Goal: Task Accomplishment & Management: Use online tool/utility

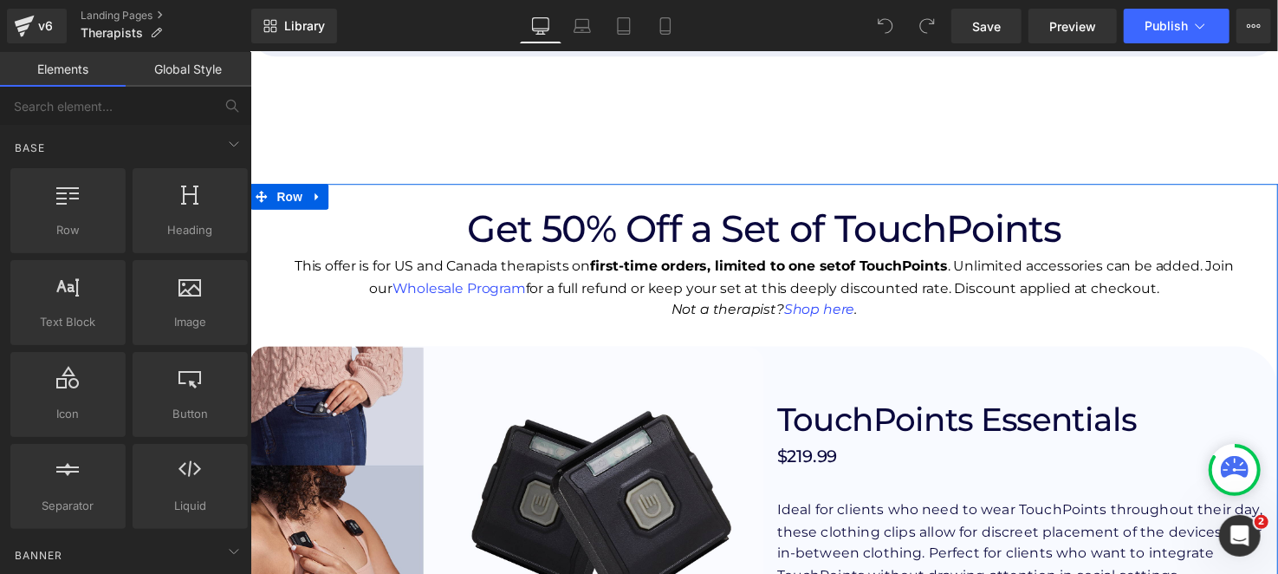
scroll to position [1994, 0]
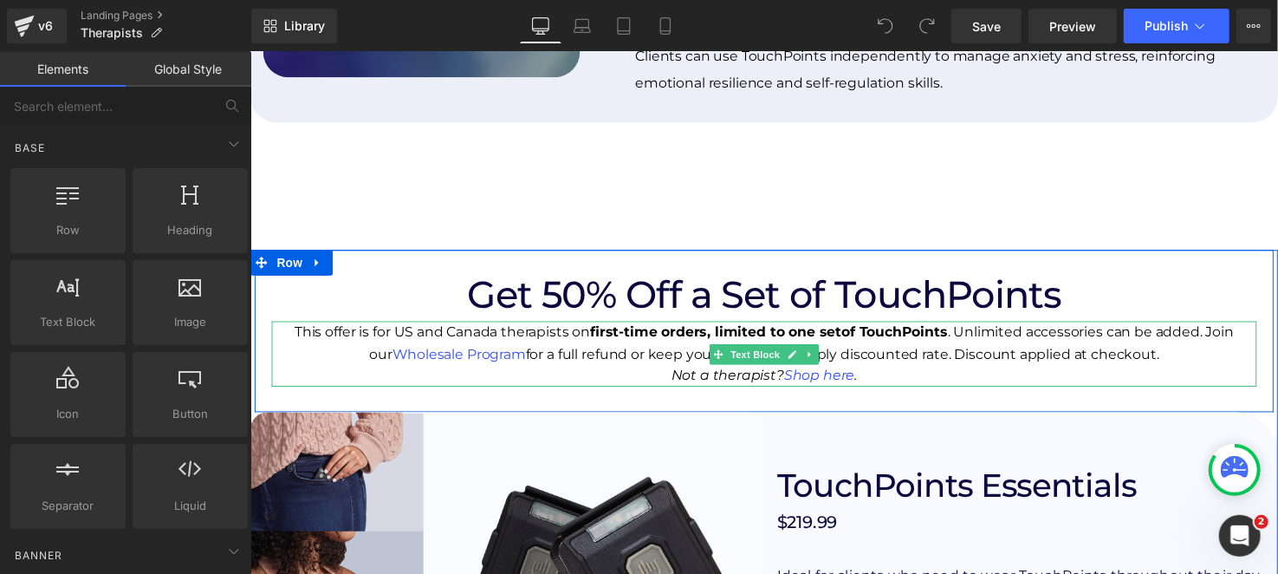
drag, startPoint x: 835, startPoint y: 332, endPoint x: 854, endPoint y: 335, distance: 19.4
click at [853, 332] on strong "of TouchPoints" at bounding box center [907, 337] width 108 height 16
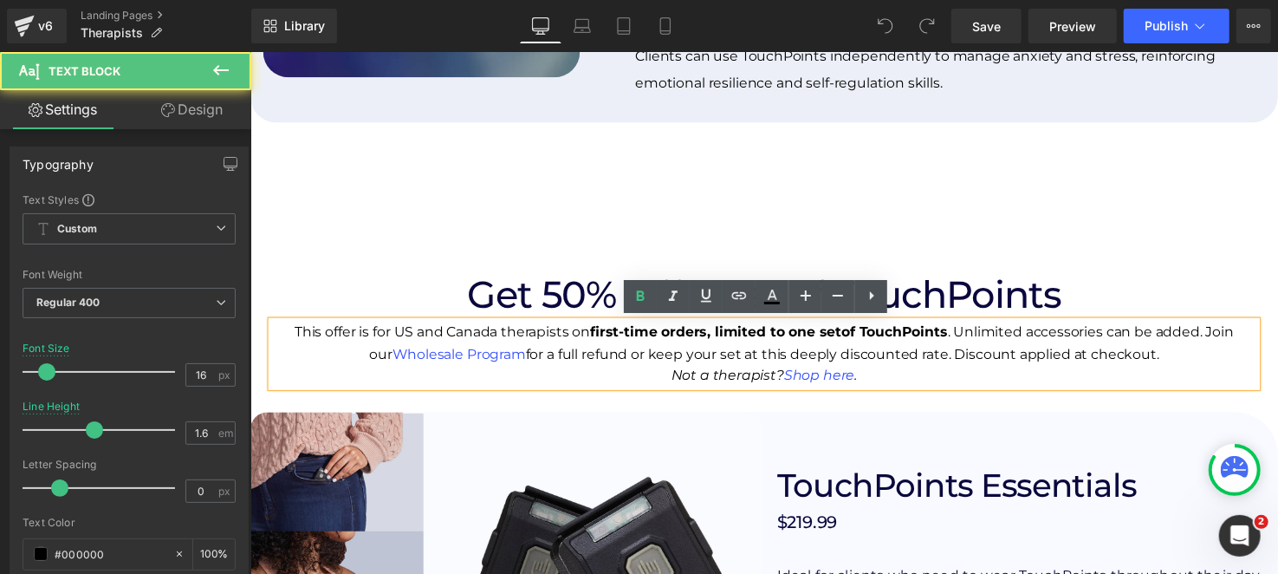
click at [853, 335] on strong "of TouchPoints" at bounding box center [907, 337] width 108 height 16
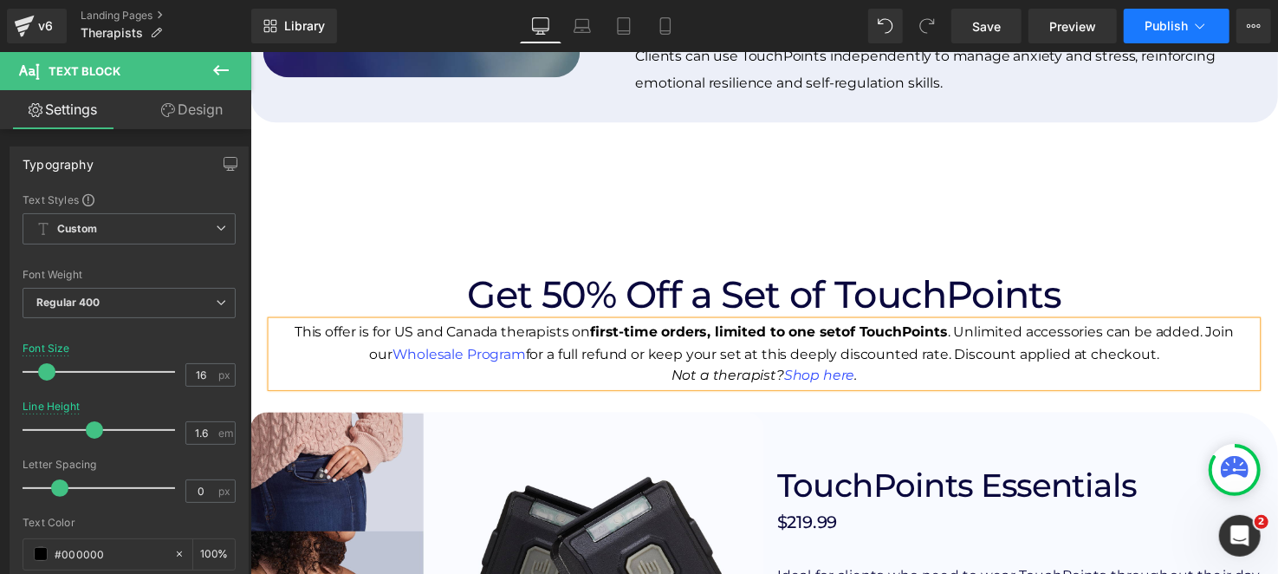
click at [1199, 16] on button "Publish" at bounding box center [1177, 26] width 106 height 35
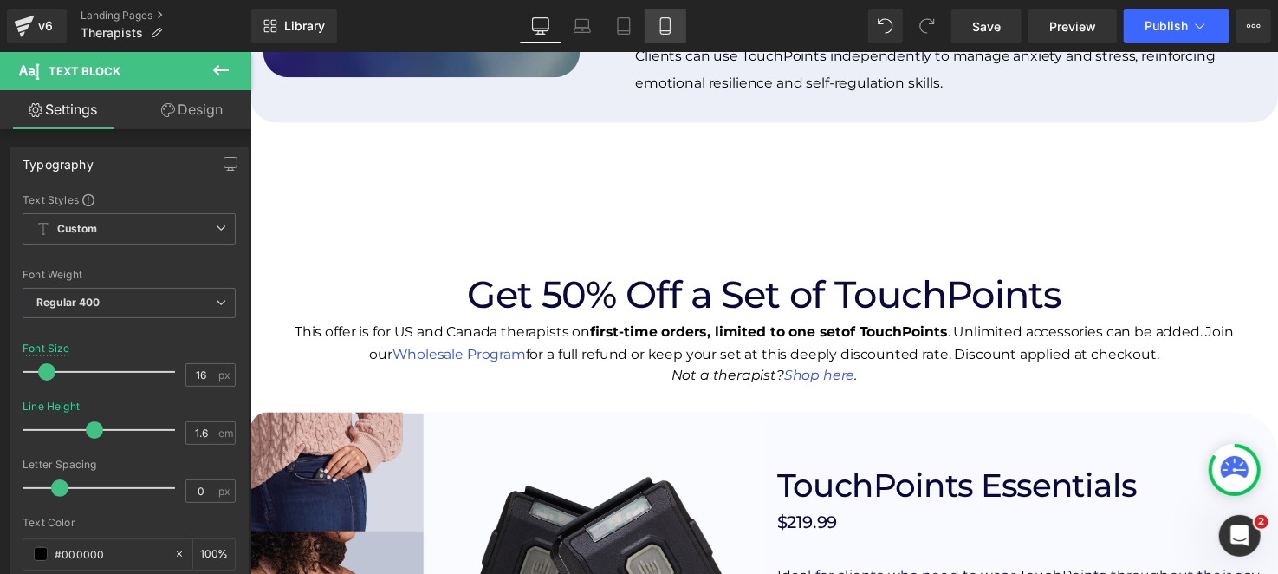
click at [670, 36] on link "Mobile" at bounding box center [666, 26] width 42 height 35
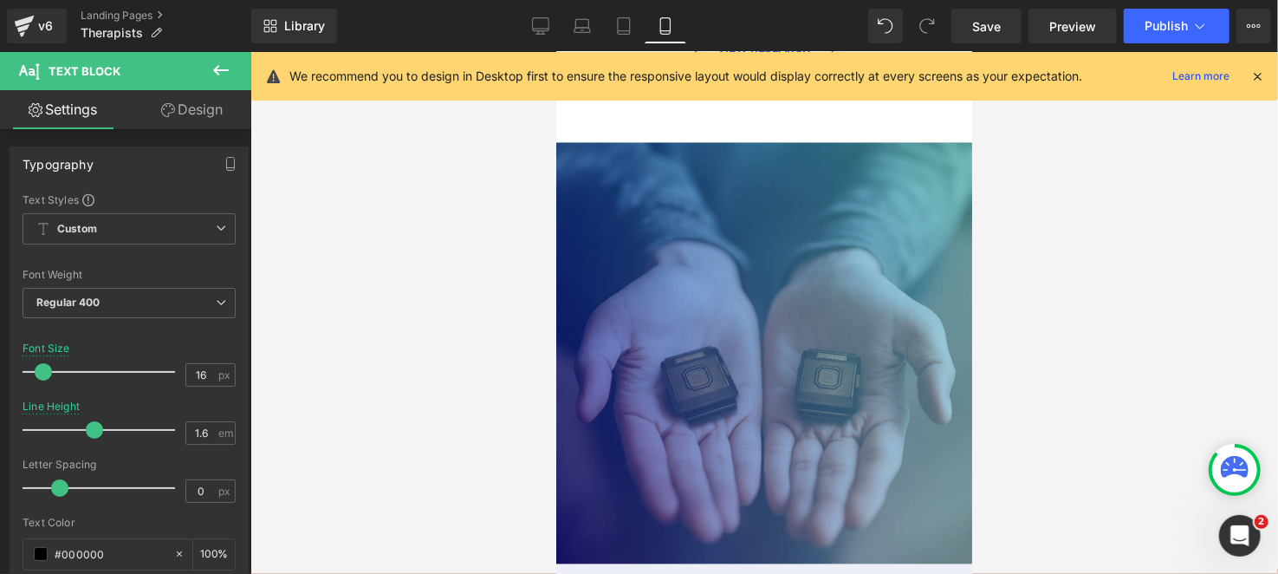
scroll to position [2829, 0]
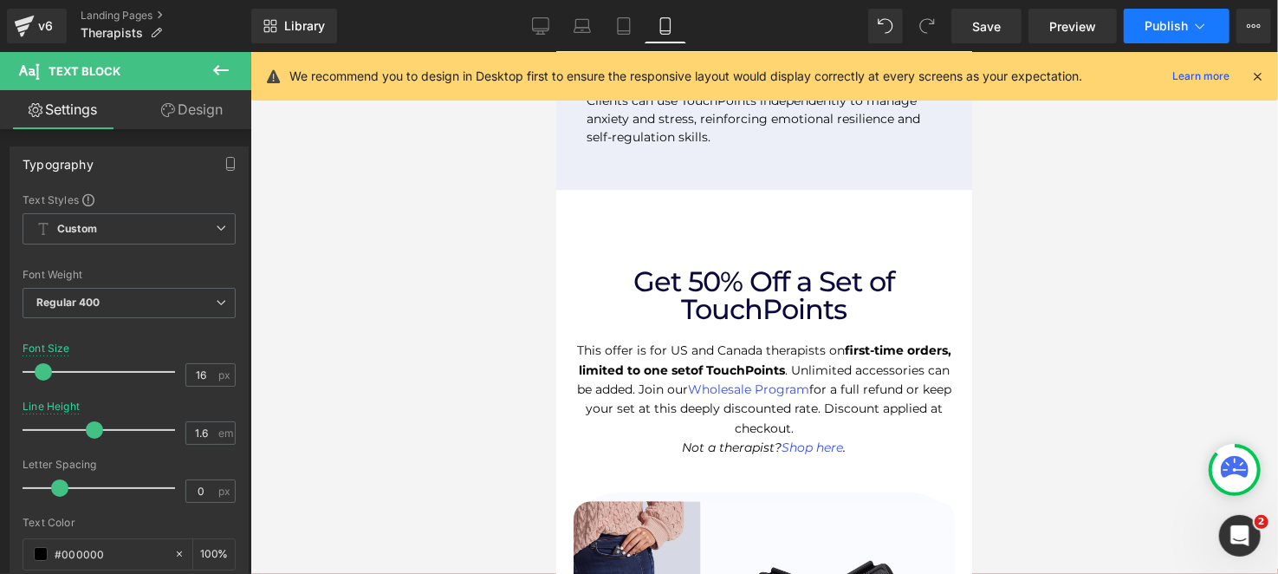
click at [1216, 18] on button "Publish" at bounding box center [1177, 26] width 106 height 35
click at [997, 31] on span "Save" at bounding box center [987, 26] width 29 height 18
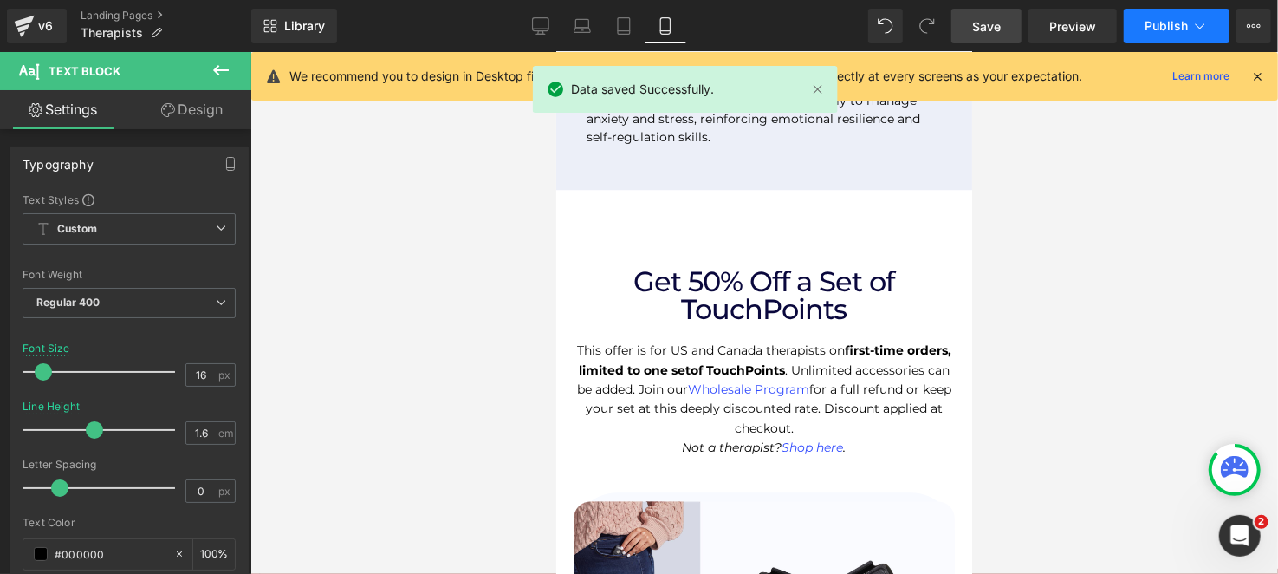
click at [1168, 23] on span "Publish" at bounding box center [1166, 26] width 43 height 14
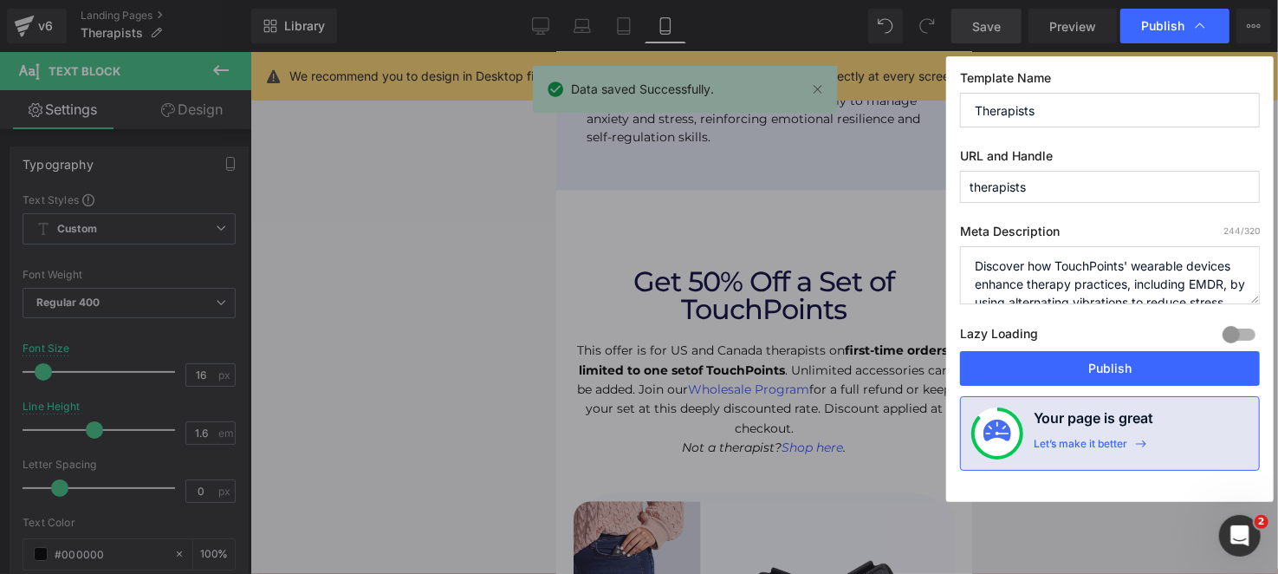
click at [1128, 362] on button "Publish" at bounding box center [1110, 368] width 300 height 35
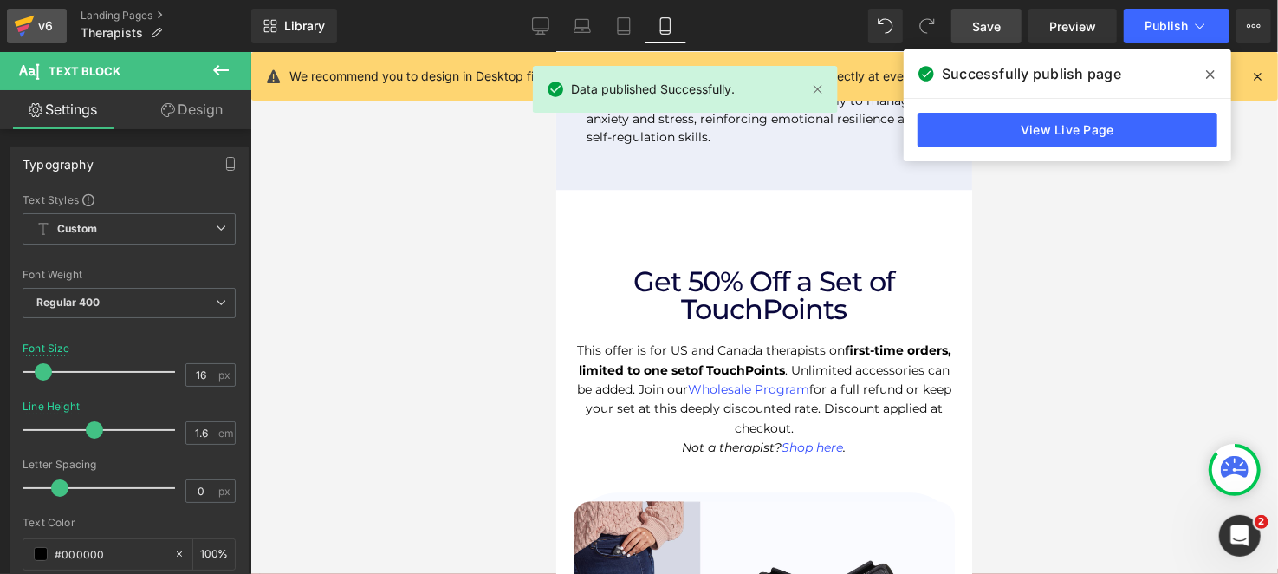
click at [28, 15] on icon at bounding box center [24, 25] width 21 height 43
